Goal: Navigation & Orientation: Find specific page/section

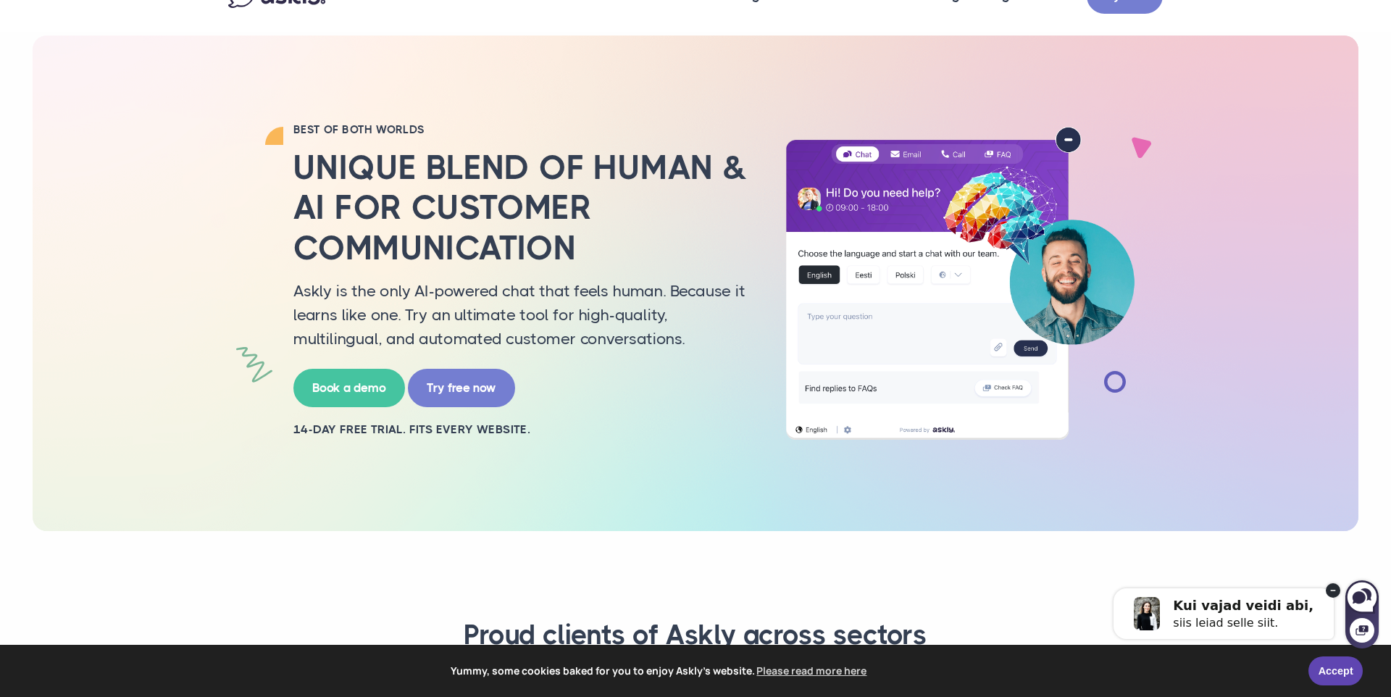
scroll to position [44, 0]
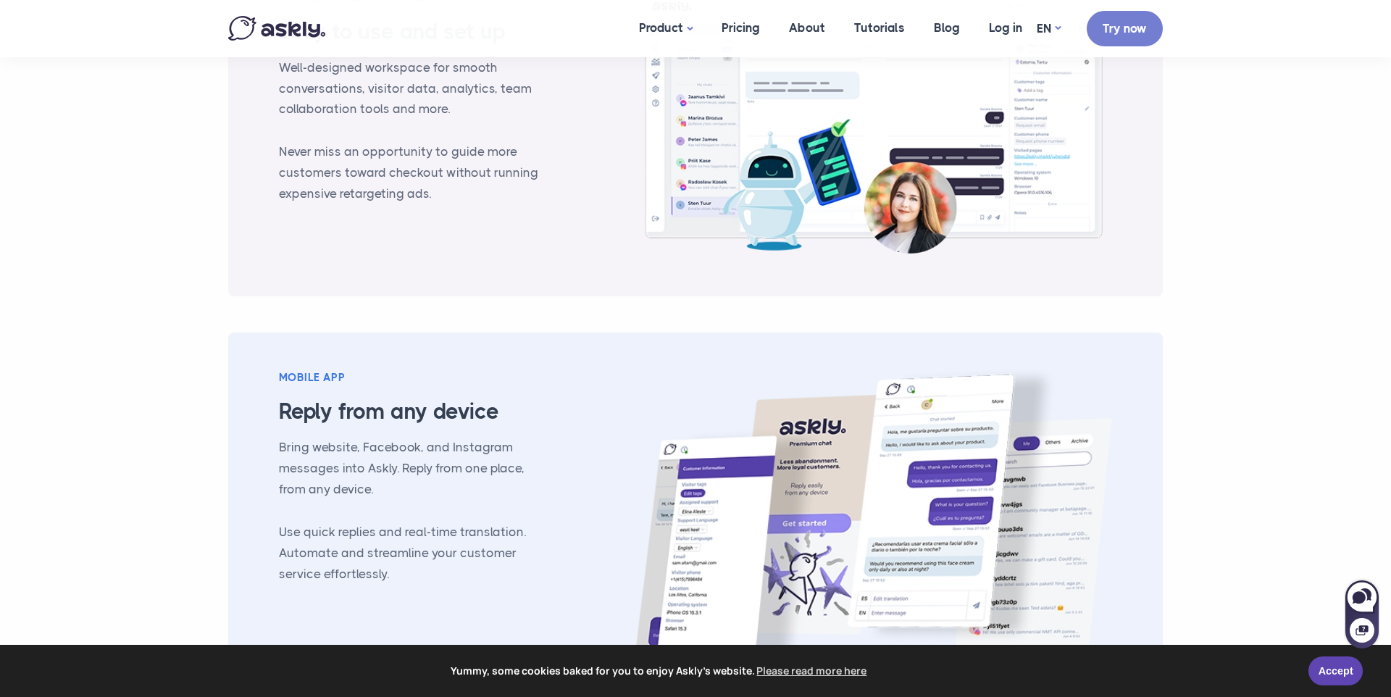
scroll to position [1610, 0]
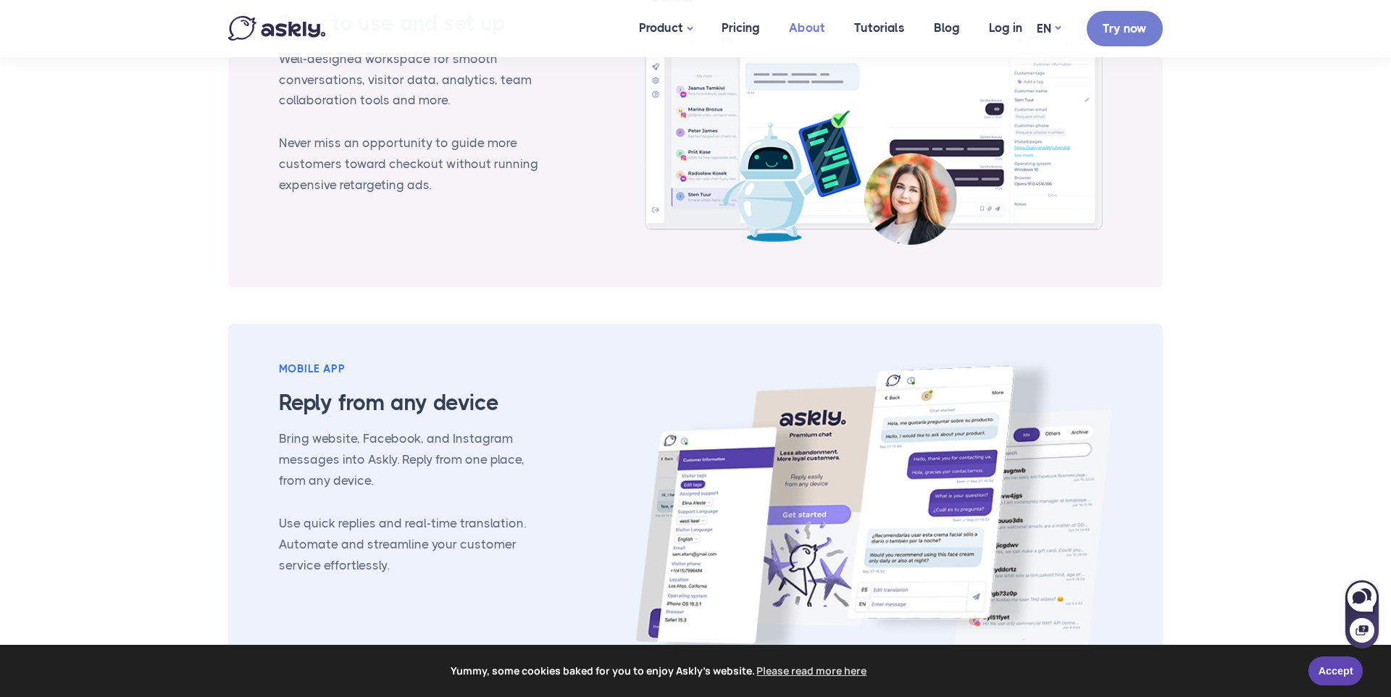
click at [816, 30] on link "About" at bounding box center [806, 28] width 65 height 56
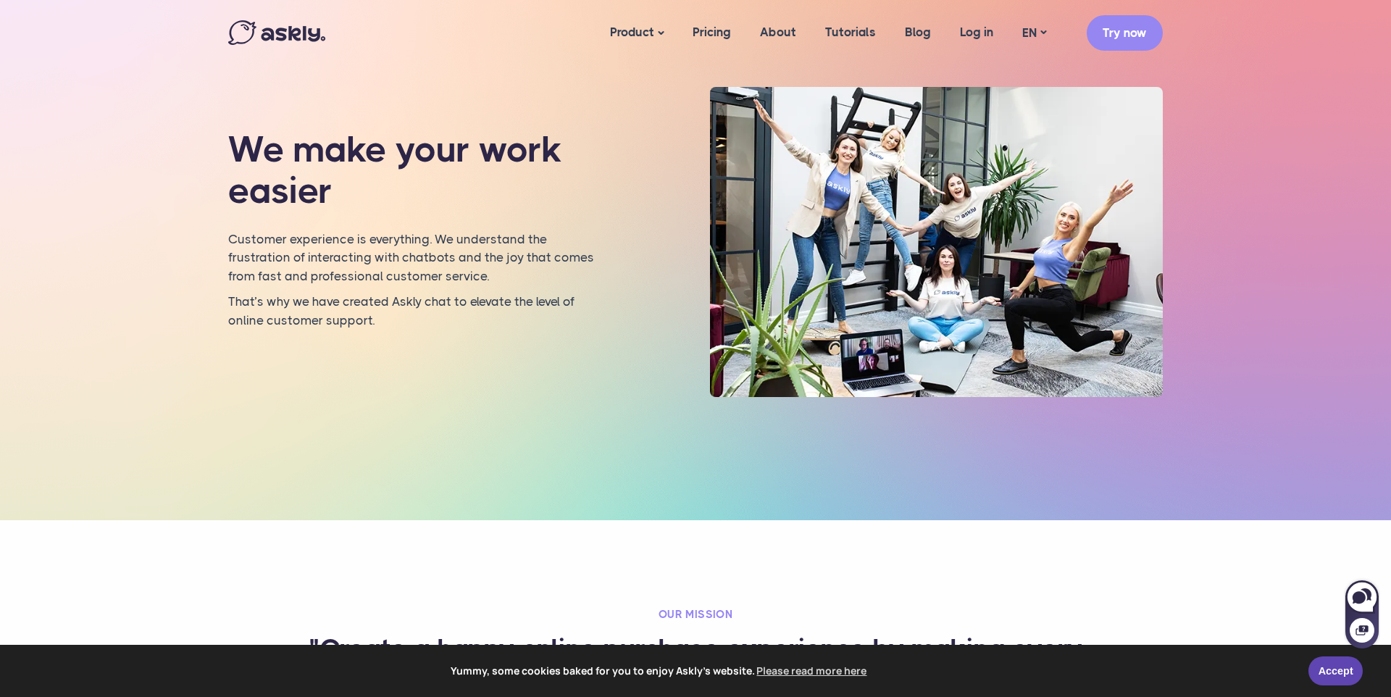
click at [897, 255] on img at bounding box center [936, 242] width 453 height 310
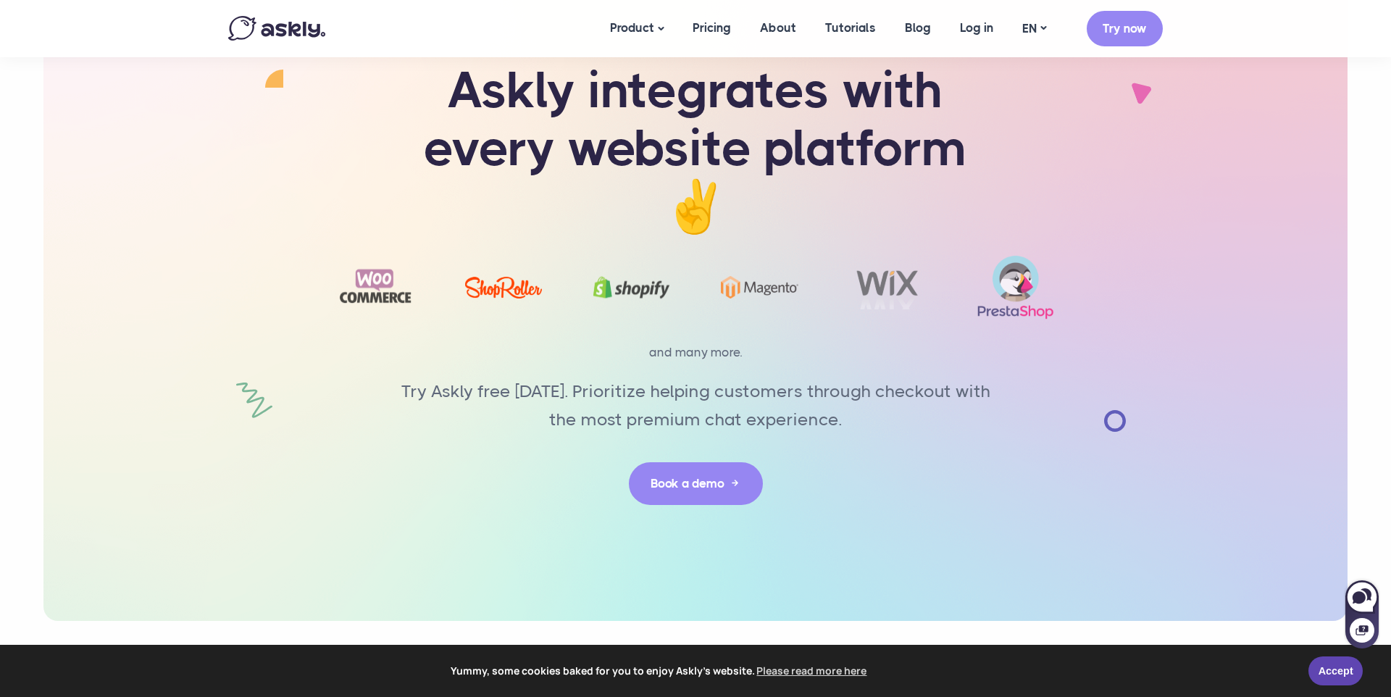
scroll to position [3310, 0]
